Goal: Navigation & Orientation: Find specific page/section

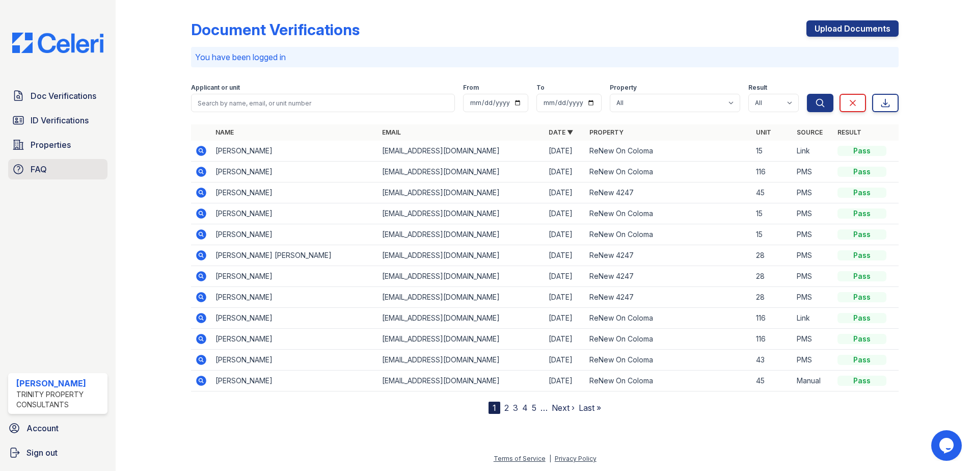
drag, startPoint x: 63, startPoint y: 119, endPoint x: 74, endPoint y: 169, distance: 51.1
click at [63, 119] on span "ID Verifications" at bounding box center [60, 120] width 58 height 12
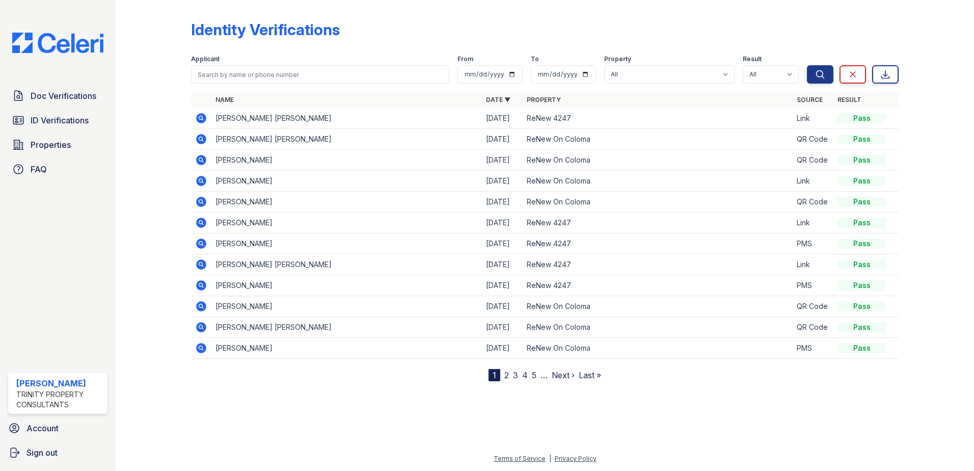
click at [205, 117] on icon at bounding box center [201, 118] width 10 height 10
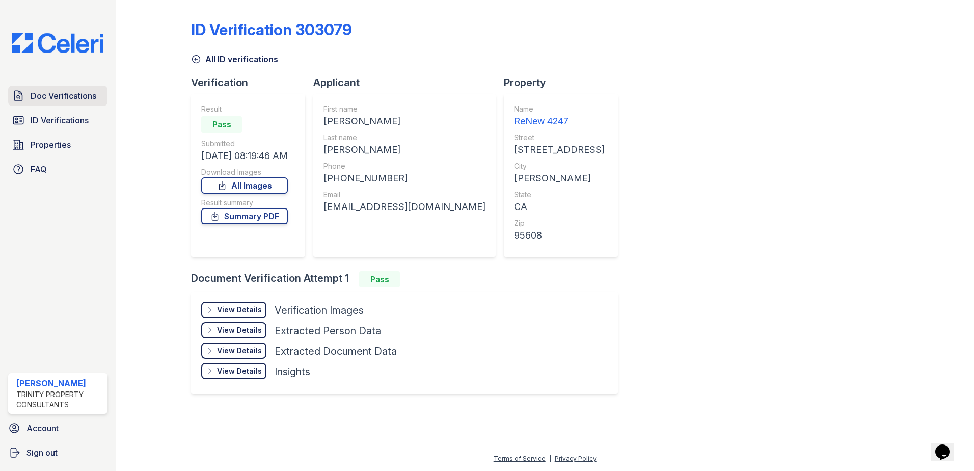
click at [75, 91] on span "Doc Verifications" at bounding box center [64, 96] width 66 height 12
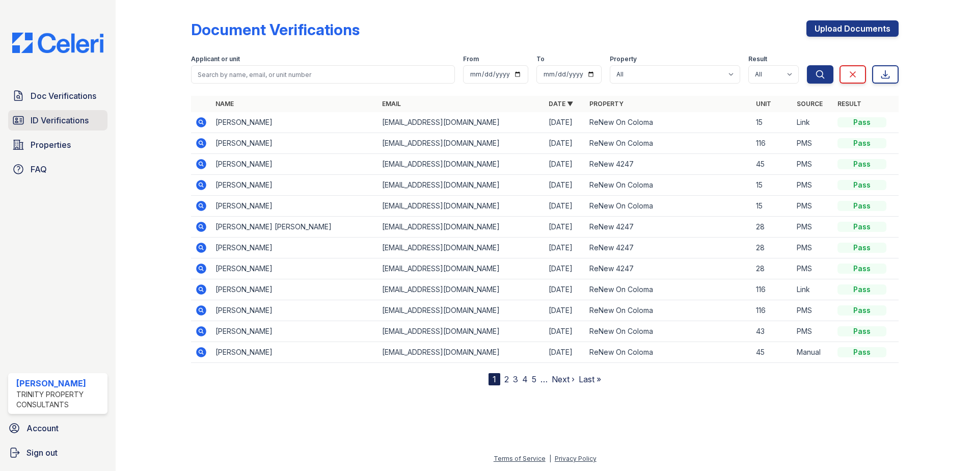
click at [75, 118] on span "ID Verifications" at bounding box center [60, 120] width 58 height 12
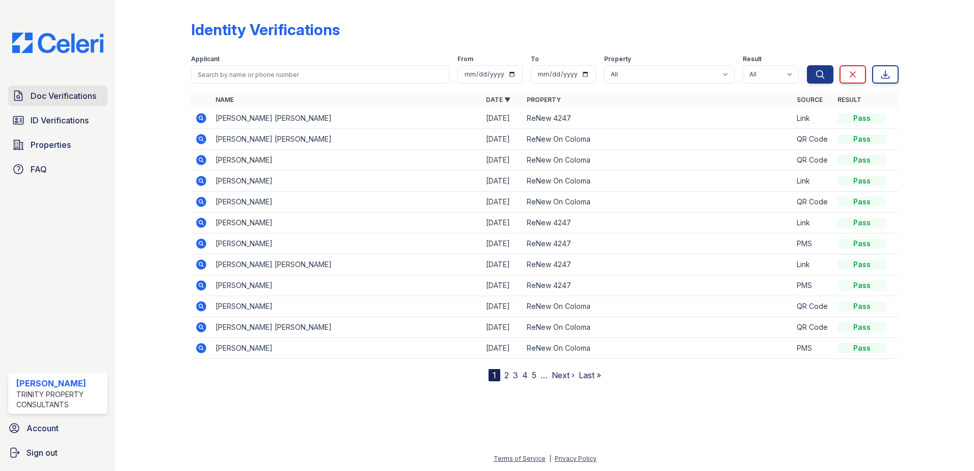
click at [65, 100] on span "Doc Verifications" at bounding box center [64, 96] width 66 height 12
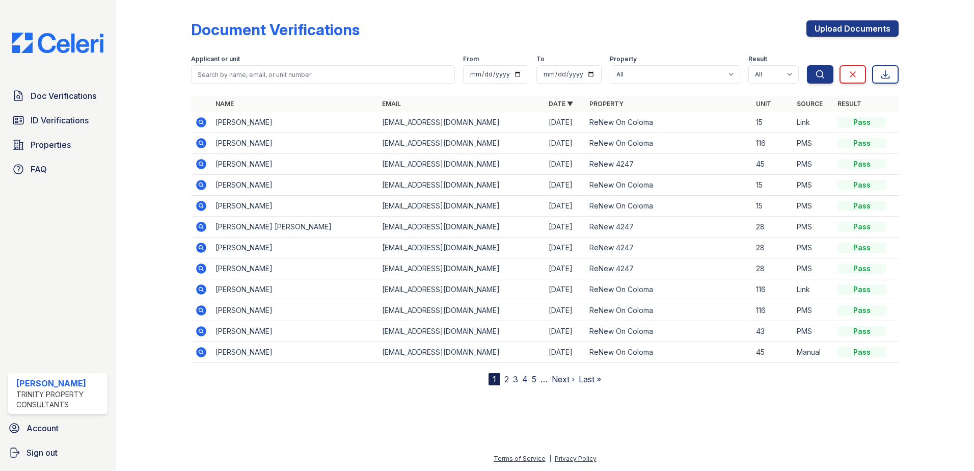
click at [76, 120] on span "ID Verifications" at bounding box center [60, 120] width 58 height 12
